Goal: Navigation & Orientation: Find specific page/section

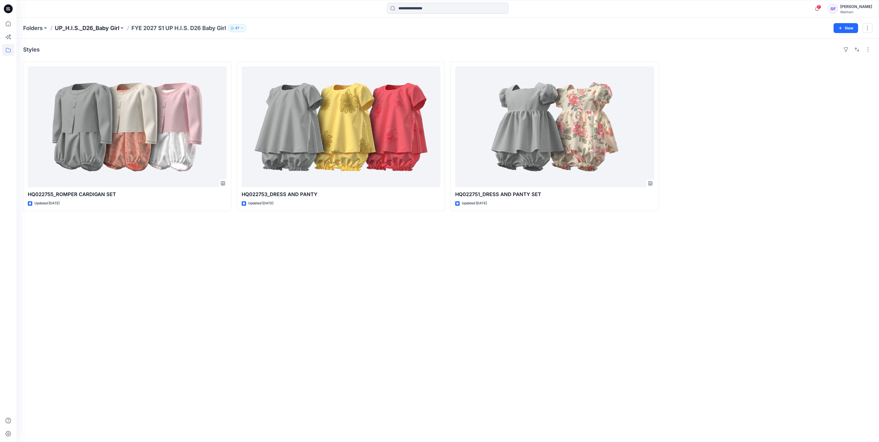
click at [62, 25] on p "UP_H.I.S._D26_Baby Girl" at bounding box center [87, 28] width 64 height 8
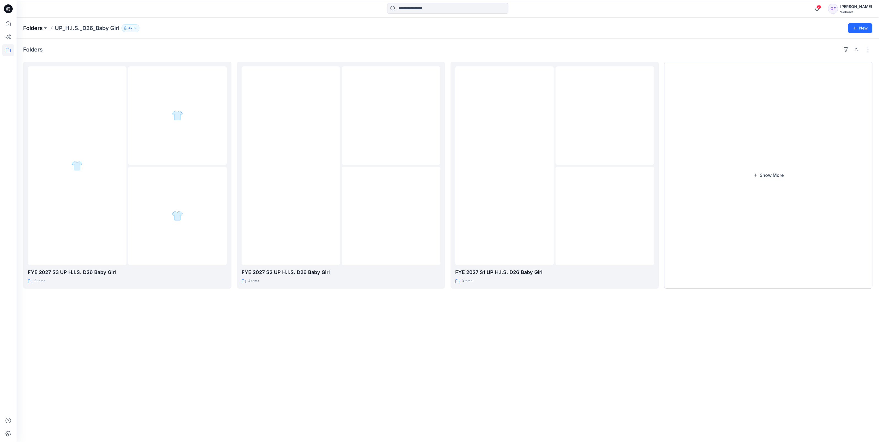
click at [36, 31] on p "Folders" at bounding box center [33, 28] width 20 height 8
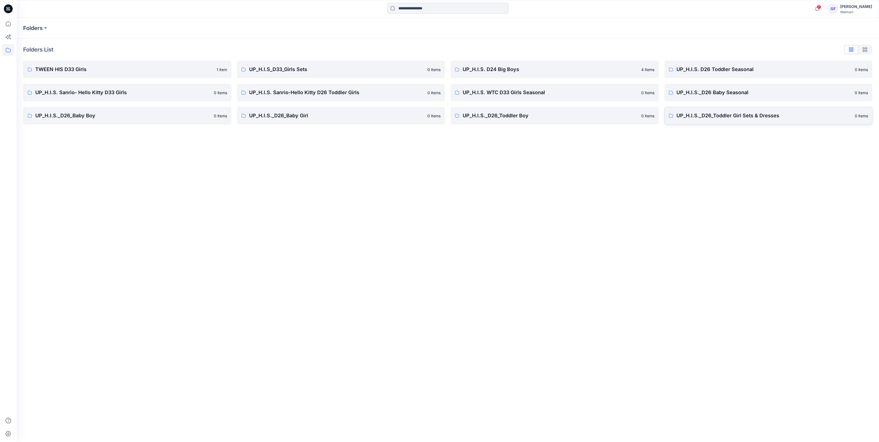
click at [778, 118] on p "UP_H.I.S._D26_Toddler Girl Sets & Dresses" at bounding box center [763, 116] width 175 height 8
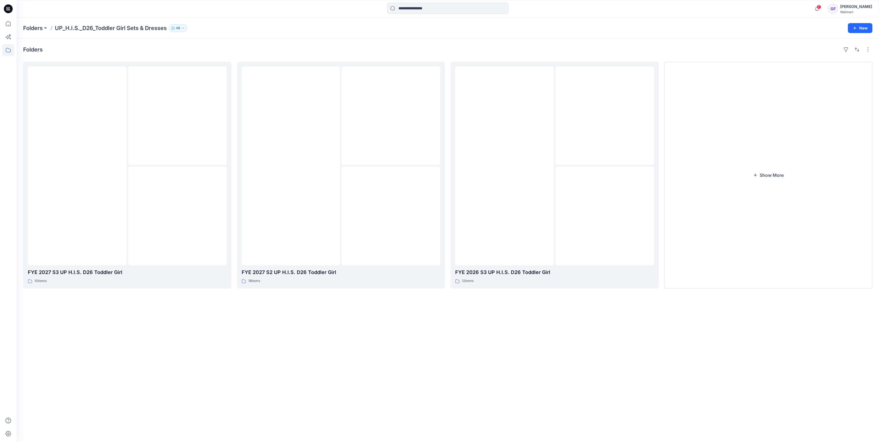
click at [36, 32] on div "Folders UP_H.I.S._D26_Toddler Girl Sets & Dresses 48 New" at bounding box center [448, 28] width 862 height 21
click at [35, 24] on div "Folders UP_H.I.S._D26_Toddler Girl Sets & Dresses 48 New" at bounding box center [448, 28] width 862 height 21
click at [36, 27] on p "Folders" at bounding box center [33, 28] width 20 height 8
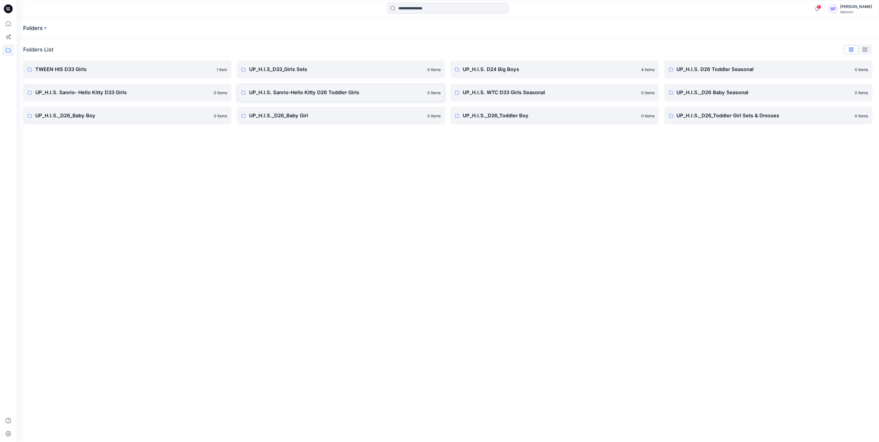
click at [308, 93] on p "UP_H.I.S. Sanrio-Hello Kitty D26 Toddler Girls" at bounding box center [336, 93] width 175 height 8
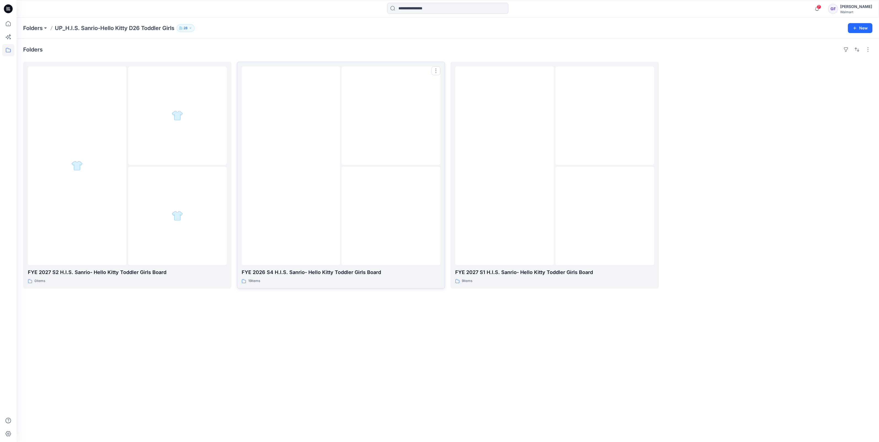
click at [291, 166] on img at bounding box center [291, 166] width 0 height 0
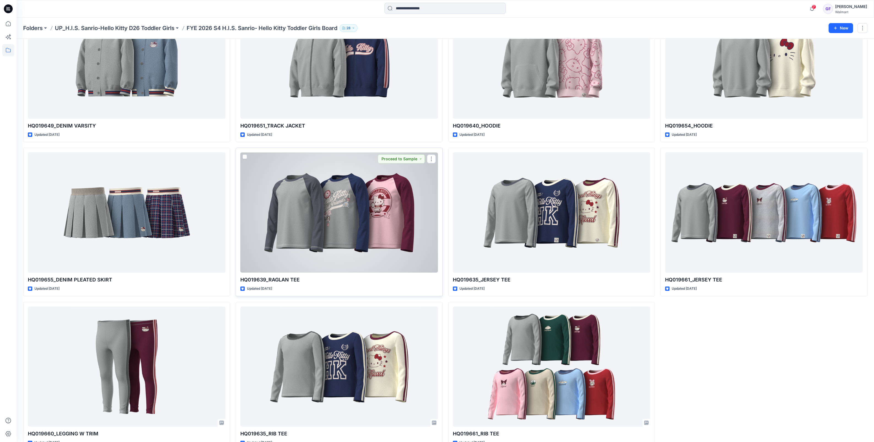
scroll to position [378, 0]
